Goal: Task Accomplishment & Management: Manage account settings

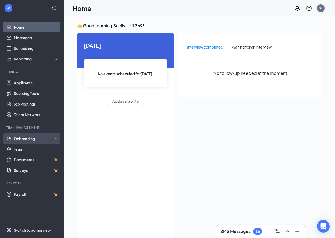
click at [22, 138] on div "Onboarding" at bounding box center [34, 138] width 41 height 5
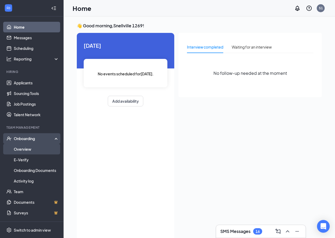
click at [24, 149] on link "Overview" at bounding box center [36, 149] width 45 height 11
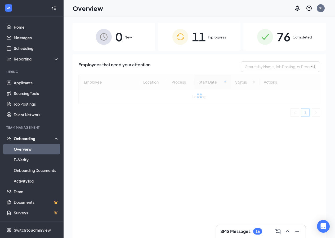
click at [200, 36] on span "11" at bounding box center [199, 37] width 14 height 18
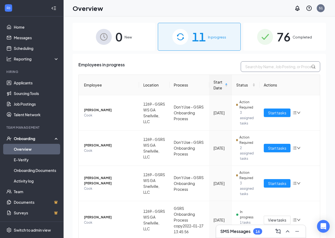
drag, startPoint x: 261, startPoint y: 65, endPoint x: 261, endPoint y: 68, distance: 3.2
click at [261, 68] on input "text" at bounding box center [281, 66] width 80 height 11
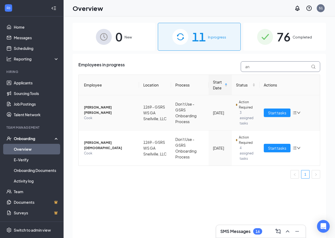
type input "a"
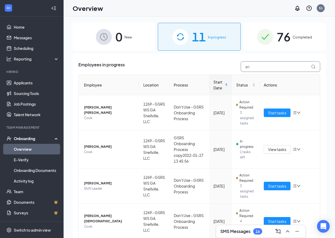
type input "an"
click at [124, 39] on div "0 New" at bounding box center [114, 37] width 83 height 28
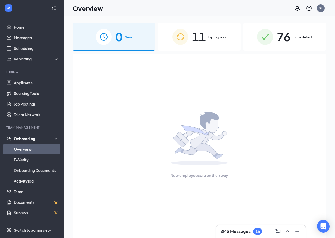
click at [131, 37] on span "New" at bounding box center [128, 36] width 7 height 5
click at [196, 43] on span "11" at bounding box center [199, 37] width 14 height 18
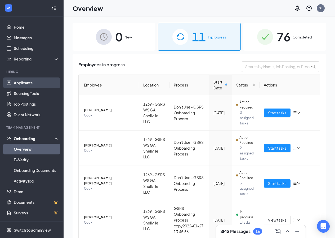
click at [26, 84] on link "Applicants" at bounding box center [36, 82] width 45 height 11
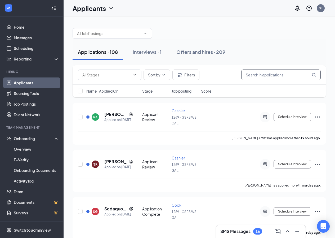
click at [265, 76] on input "text" at bounding box center [282, 74] width 80 height 11
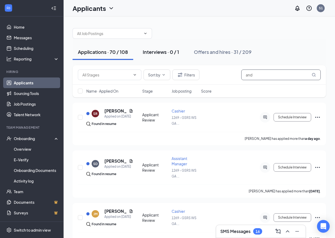
type input "and"
click at [150, 51] on div "Interviews · 0 / 1" at bounding box center [161, 52] width 36 height 7
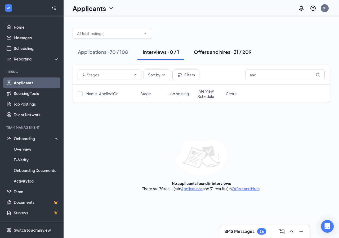
click at [217, 52] on div "Offers and hires · 31 / 209" at bounding box center [223, 52] width 58 height 7
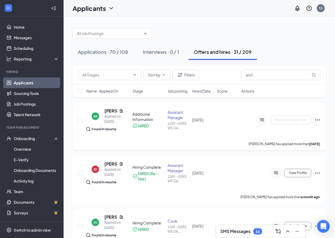
click at [318, 120] on icon "Ellipses" at bounding box center [318, 119] width 5 height 1
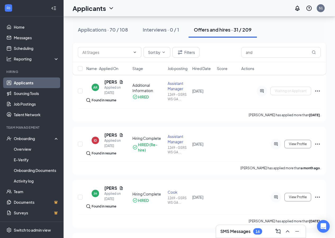
scroll to position [28, 0]
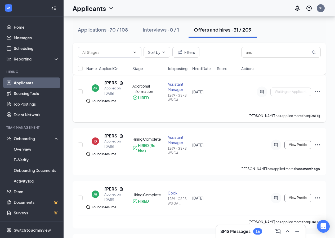
click at [316, 91] on icon "Ellipses" at bounding box center [318, 92] width 6 height 6
click at [26, 137] on div "Onboarding" at bounding box center [34, 138] width 41 height 5
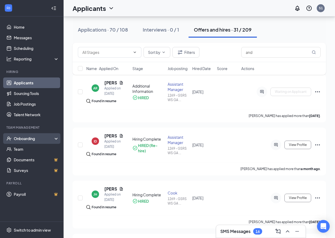
click at [26, 137] on div "Onboarding" at bounding box center [34, 138] width 41 height 5
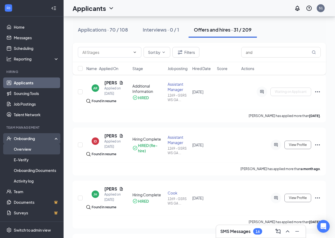
click at [26, 149] on link "Overview" at bounding box center [36, 149] width 45 height 11
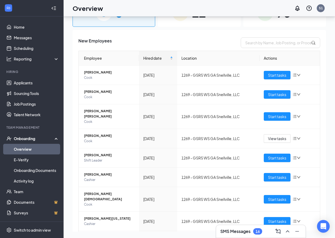
scroll to position [24, 0]
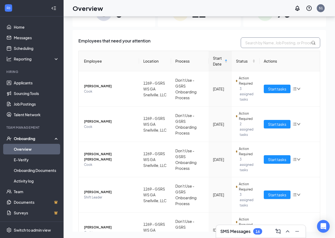
click at [256, 42] on input "text" at bounding box center [281, 42] width 80 height 11
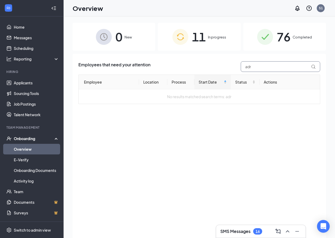
type input "adr"
click at [203, 36] on span "11" at bounding box center [199, 37] width 14 height 18
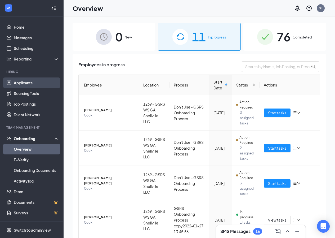
click at [19, 84] on link "Applicants" at bounding box center [36, 82] width 45 height 11
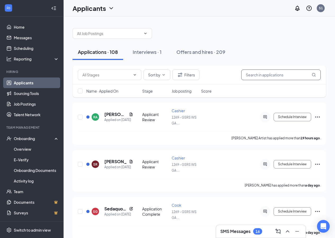
click at [252, 76] on input "text" at bounding box center [282, 74] width 80 height 11
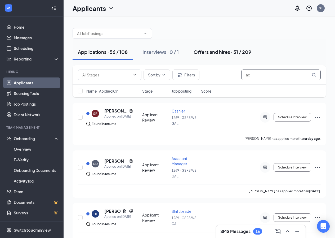
type input "ad"
click at [210, 53] on div "Offers and hires · 51 / 209" at bounding box center [223, 52] width 58 height 7
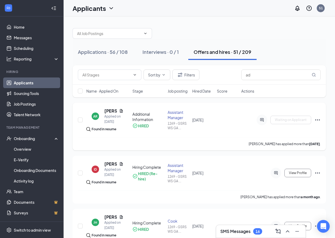
click at [318, 120] on icon "Ellipses" at bounding box center [318, 119] width 5 height 1
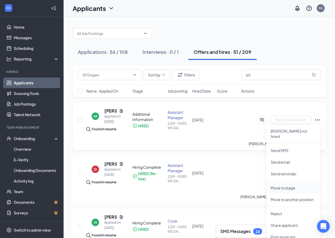
click at [291, 185] on p "Move to stage" at bounding box center [294, 187] width 46 height 5
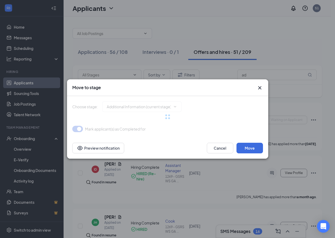
type input "Applicant Review (next stage)"
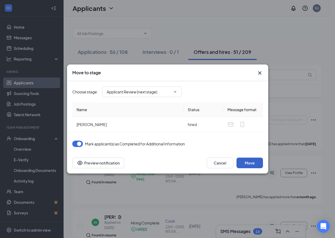
click at [249, 161] on button "Move" at bounding box center [250, 163] width 27 height 11
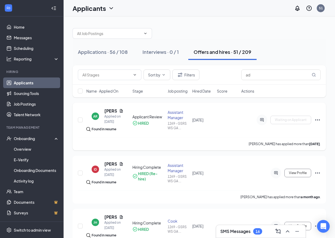
click at [319, 120] on icon "Ellipses" at bounding box center [318, 120] width 6 height 6
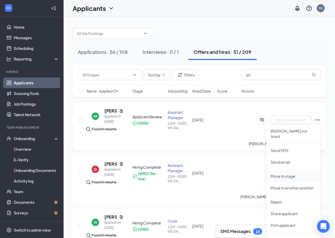
click at [283, 173] on p "Move to stage" at bounding box center [294, 175] width 46 height 5
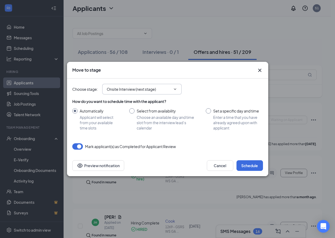
click at [176, 87] on icon "ChevronDown" at bounding box center [175, 89] width 4 height 4
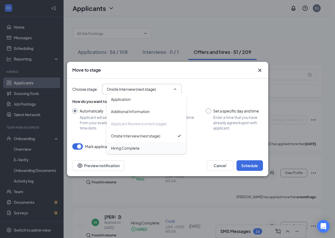
click at [134, 150] on div "Hiring Complete" at bounding box center [125, 148] width 29 height 6
type input "Hiring Complete"
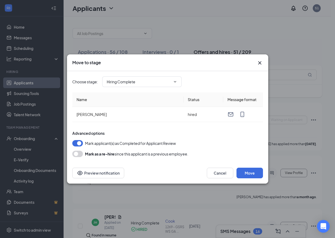
click at [174, 82] on icon "ChevronDown" at bounding box center [175, 82] width 4 height 4
click at [212, 139] on div "Advanced options Mark applicant(s) as Completed for Applicant Review [PERSON_NA…" at bounding box center [167, 143] width 191 height 27
click at [249, 171] on button "Move" at bounding box center [250, 173] width 27 height 11
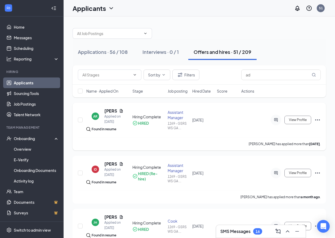
click at [317, 120] on icon "Ellipses" at bounding box center [318, 120] width 6 height 6
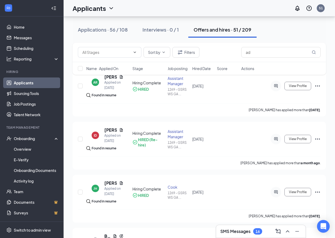
scroll to position [35, 0]
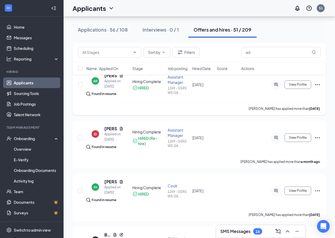
click at [317, 84] on icon "Ellipses" at bounding box center [318, 84] width 6 height 6
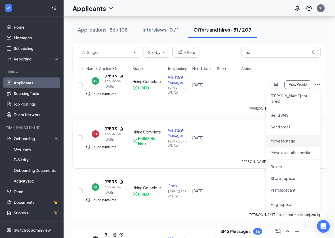
click at [278, 138] on li "Move to stage" at bounding box center [294, 141] width 54 height 12
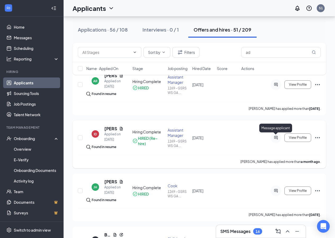
type input "Hiring Complete (current stage)"
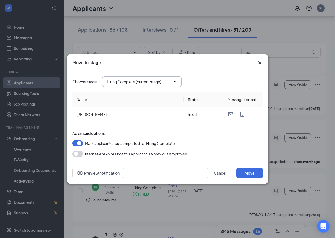
click at [174, 82] on icon "ChevronDown" at bounding box center [175, 82] width 4 height 4
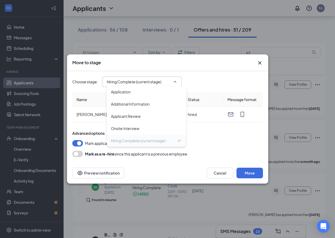
click at [168, 141] on div "Hiring Complete (current stage)" at bounding box center [144, 141] width 66 height 6
click at [251, 173] on button "Move" at bounding box center [250, 173] width 27 height 11
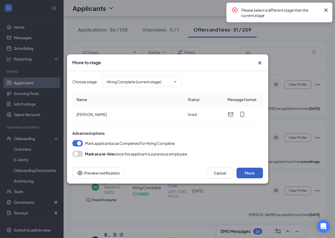
click at [248, 173] on button "Move" at bounding box center [250, 173] width 27 height 11
click at [327, 33] on div "Move to stage Choose stage : Hiring Complete (current stage) Application Additi…" at bounding box center [167, 119] width 335 height 238
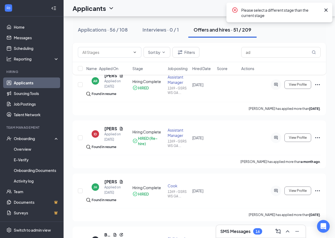
click at [327, 12] on icon "Cross" at bounding box center [326, 10] width 6 height 6
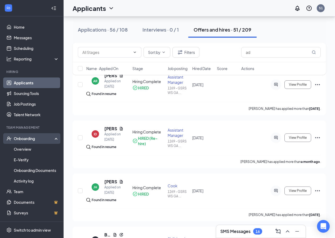
click at [24, 140] on div "Onboarding" at bounding box center [34, 138] width 41 height 5
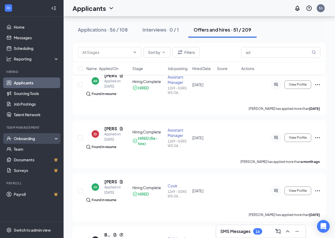
click at [25, 140] on div "Onboarding" at bounding box center [34, 138] width 41 height 5
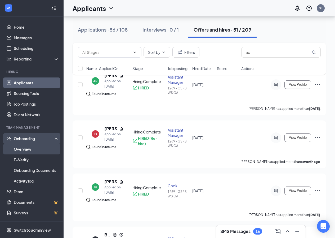
click at [25, 150] on link "Overview" at bounding box center [36, 149] width 45 height 11
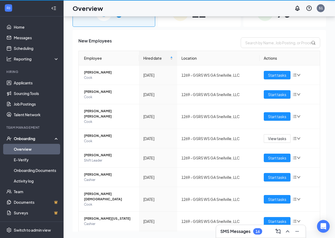
scroll to position [24, 0]
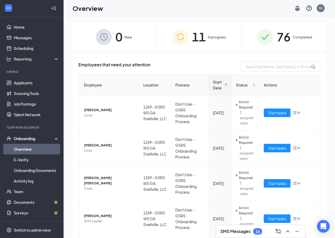
click at [125, 38] on span "New" at bounding box center [128, 36] width 7 height 5
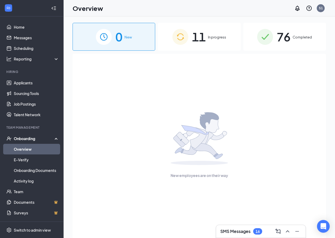
click at [211, 40] on div "11 In progress" at bounding box center [199, 37] width 83 height 28
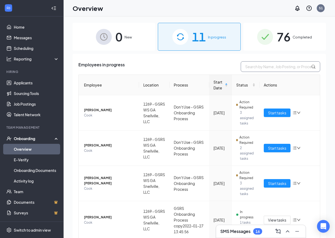
click at [262, 67] on input "text" at bounding box center [281, 66] width 80 height 11
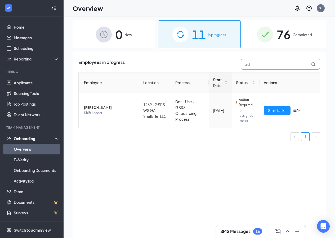
scroll to position [3, 0]
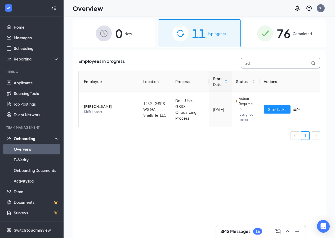
type input "ad"
